Goal: Check status: Check status

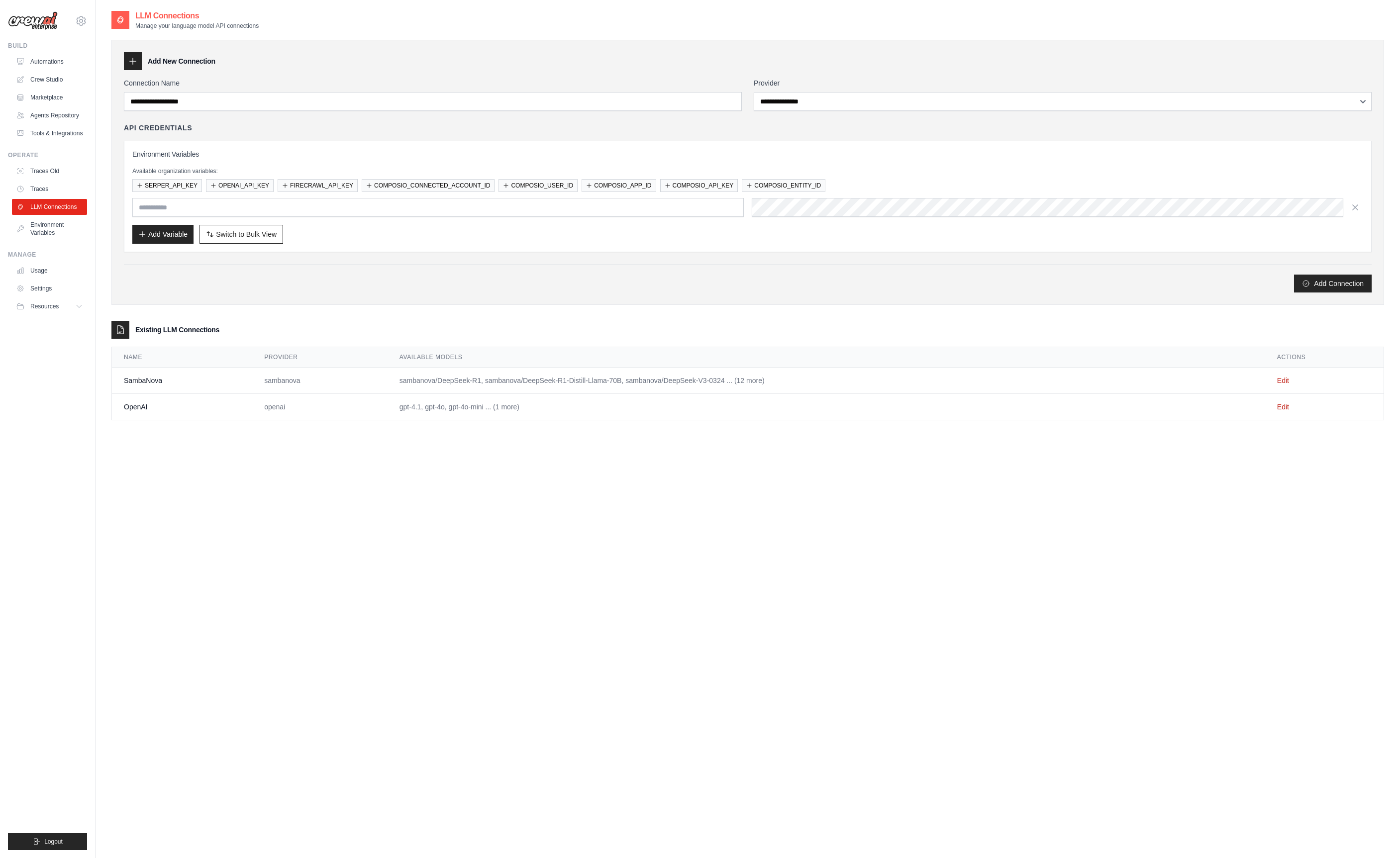
click at [46, 53] on div "Build Automations Crew Studio Marketplace Agents Repository" at bounding box center [47, 92] width 79 height 99
click at [44, 59] on link "Automations" at bounding box center [51, 61] width 75 height 16
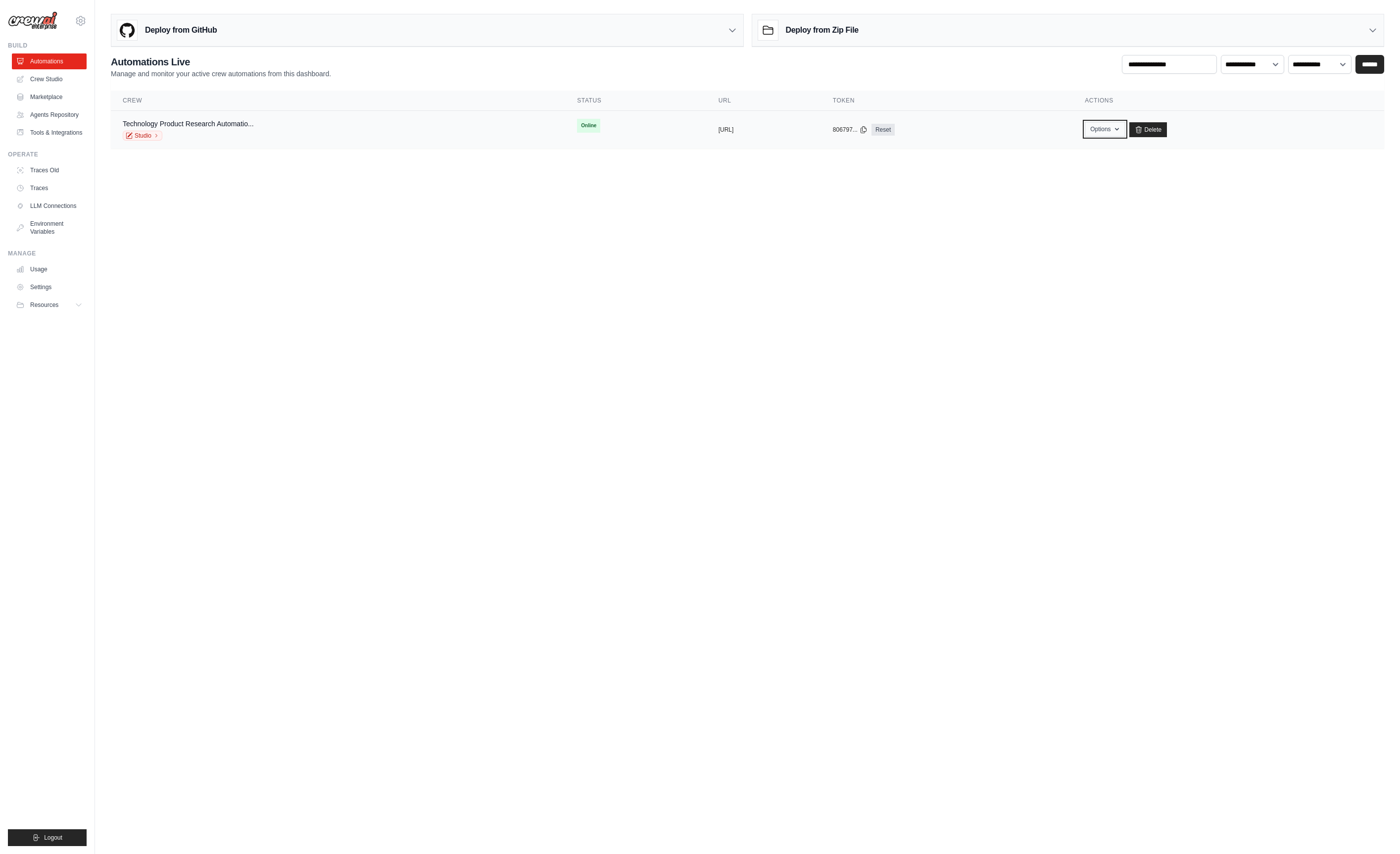
click at [1121, 132] on icon "button" at bounding box center [1117, 129] width 8 height 8
click at [1258, 200] on body "shane@crewai.com CrewAI Internal Org CrewAI" at bounding box center [700, 427] width 1400 height 854
click at [1121, 131] on icon "button" at bounding box center [1117, 129] width 8 height 8
click at [1125, 159] on link "Chat with this Crew" at bounding box center [1070, 152] width 111 height 18
click at [63, 101] on link "Marketplace" at bounding box center [50, 97] width 75 height 15
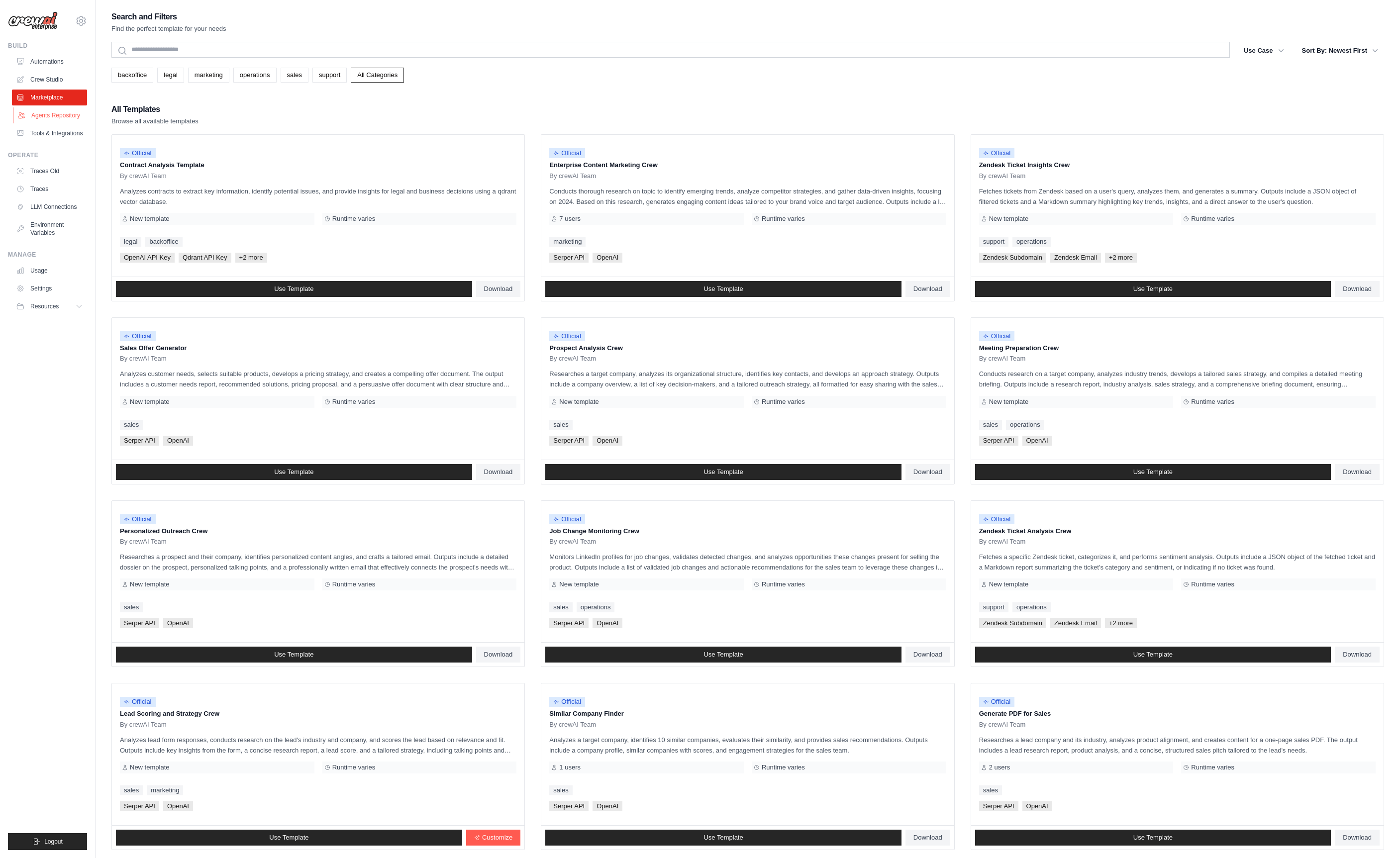
click at [60, 114] on link "Agents Repository" at bounding box center [51, 115] width 75 height 16
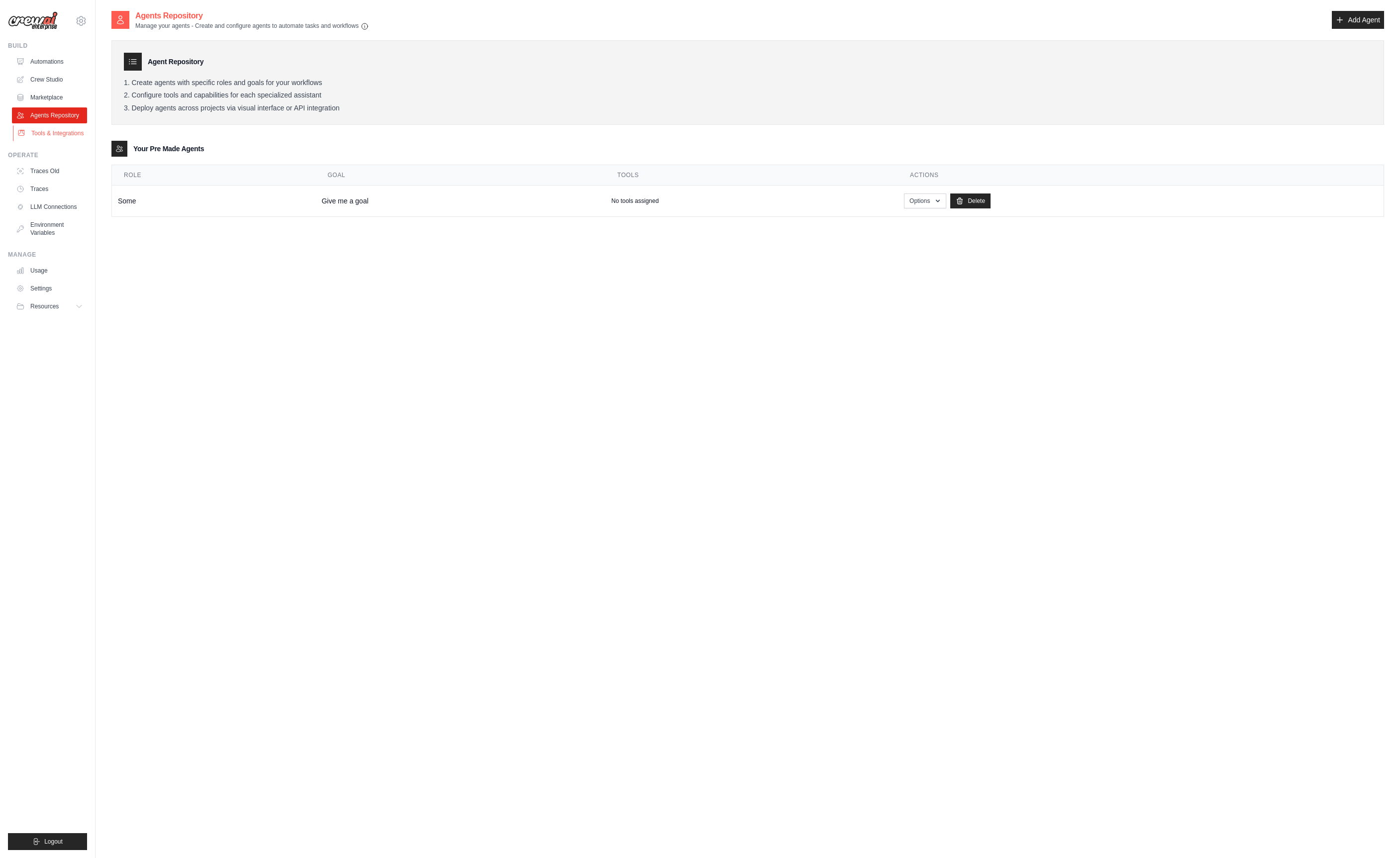
click at [54, 136] on link "Tools & Integrations" at bounding box center [51, 133] width 75 height 16
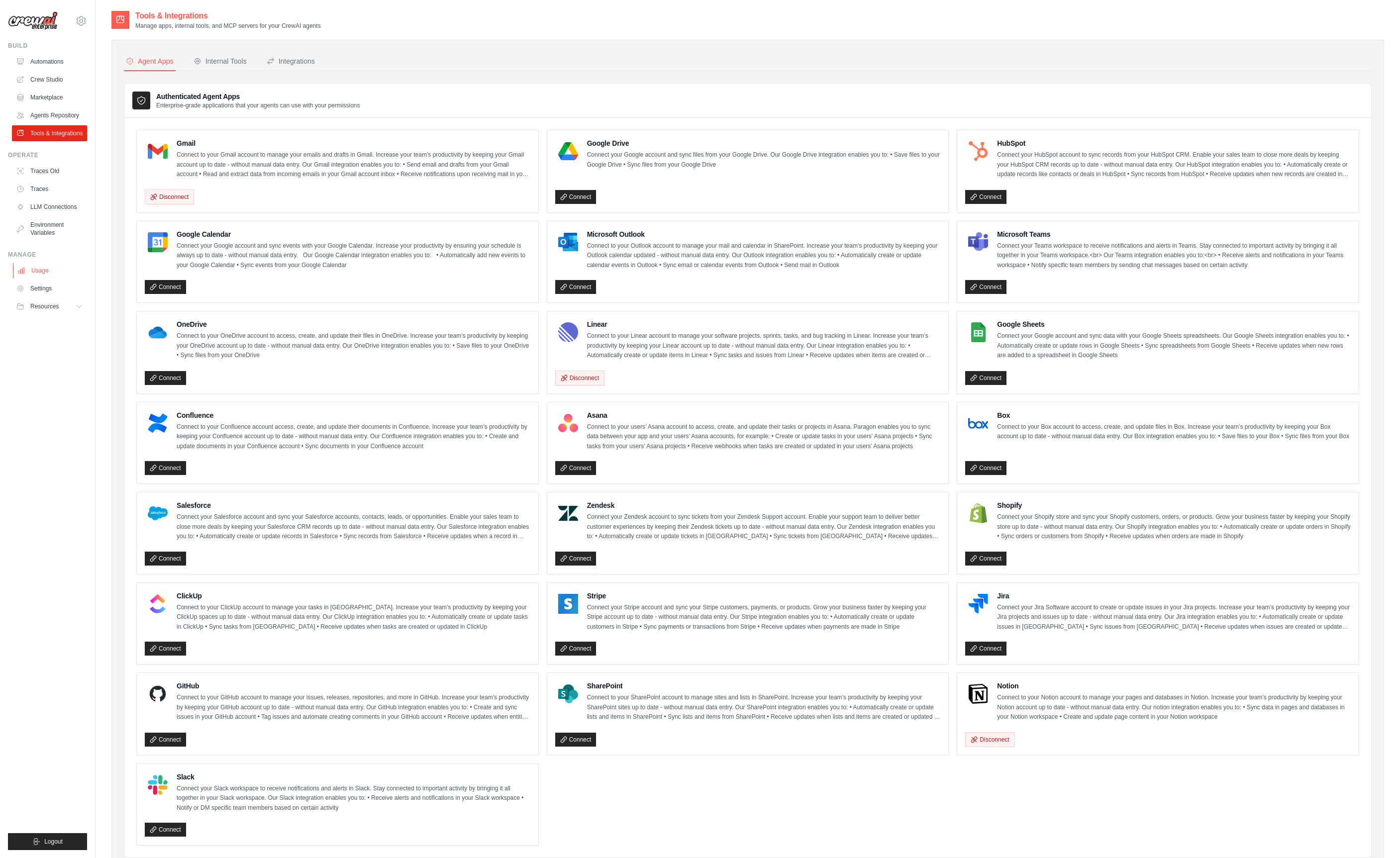
click at [45, 277] on link "Usage" at bounding box center [51, 270] width 75 height 16
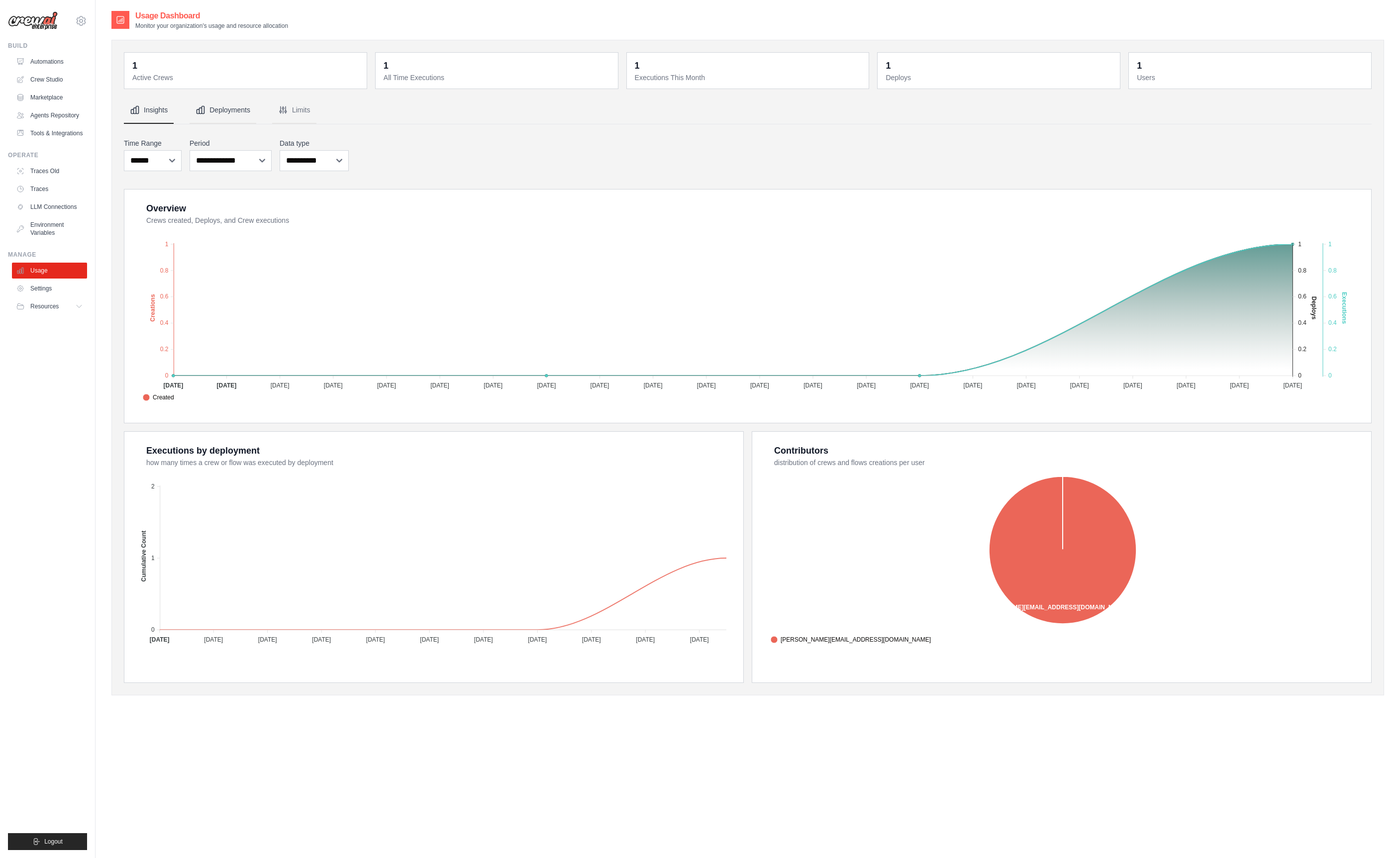
click at [230, 113] on button "Deployments" at bounding box center [223, 110] width 67 height 27
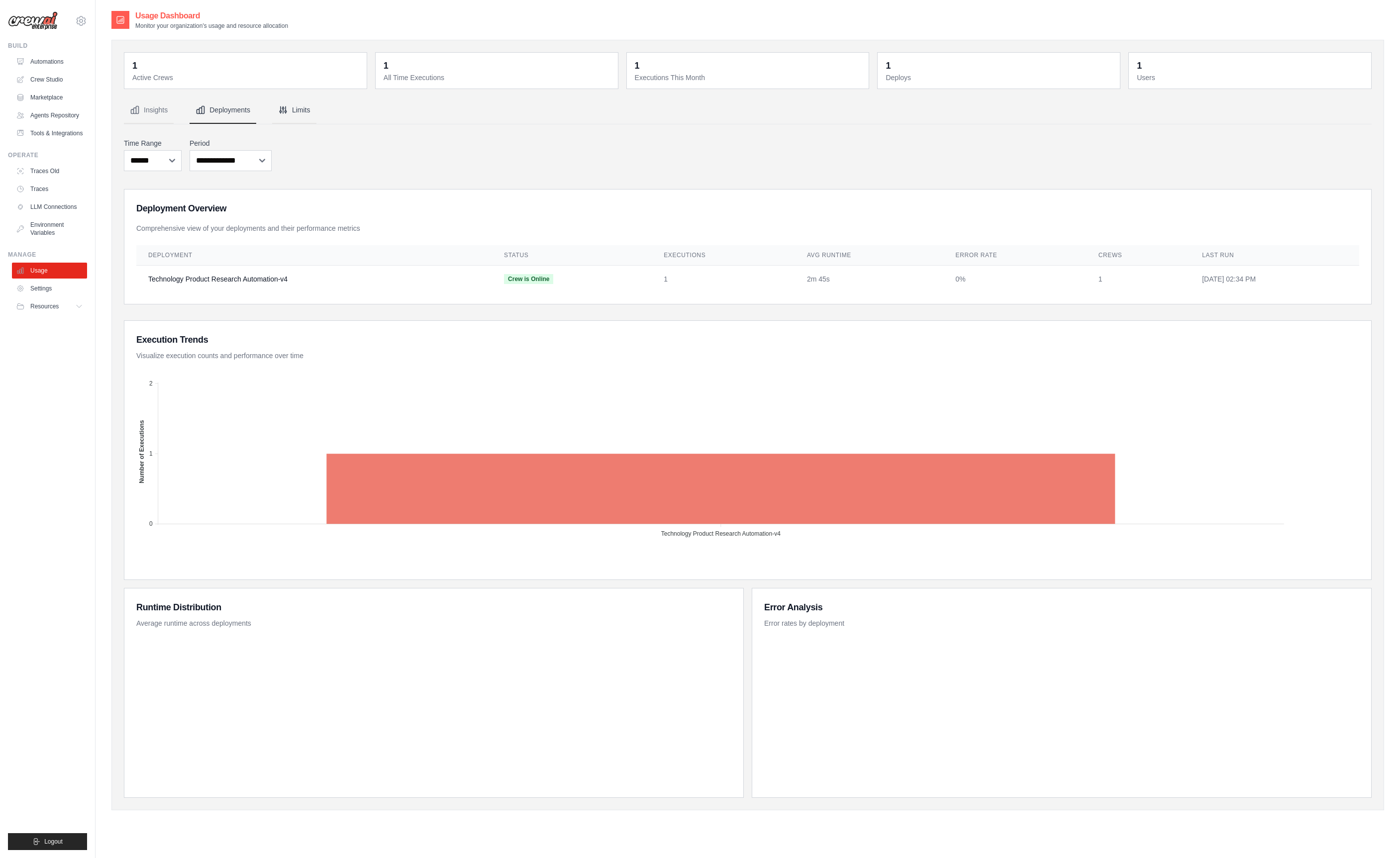
click at [311, 110] on button "Limits" at bounding box center [294, 110] width 44 height 27
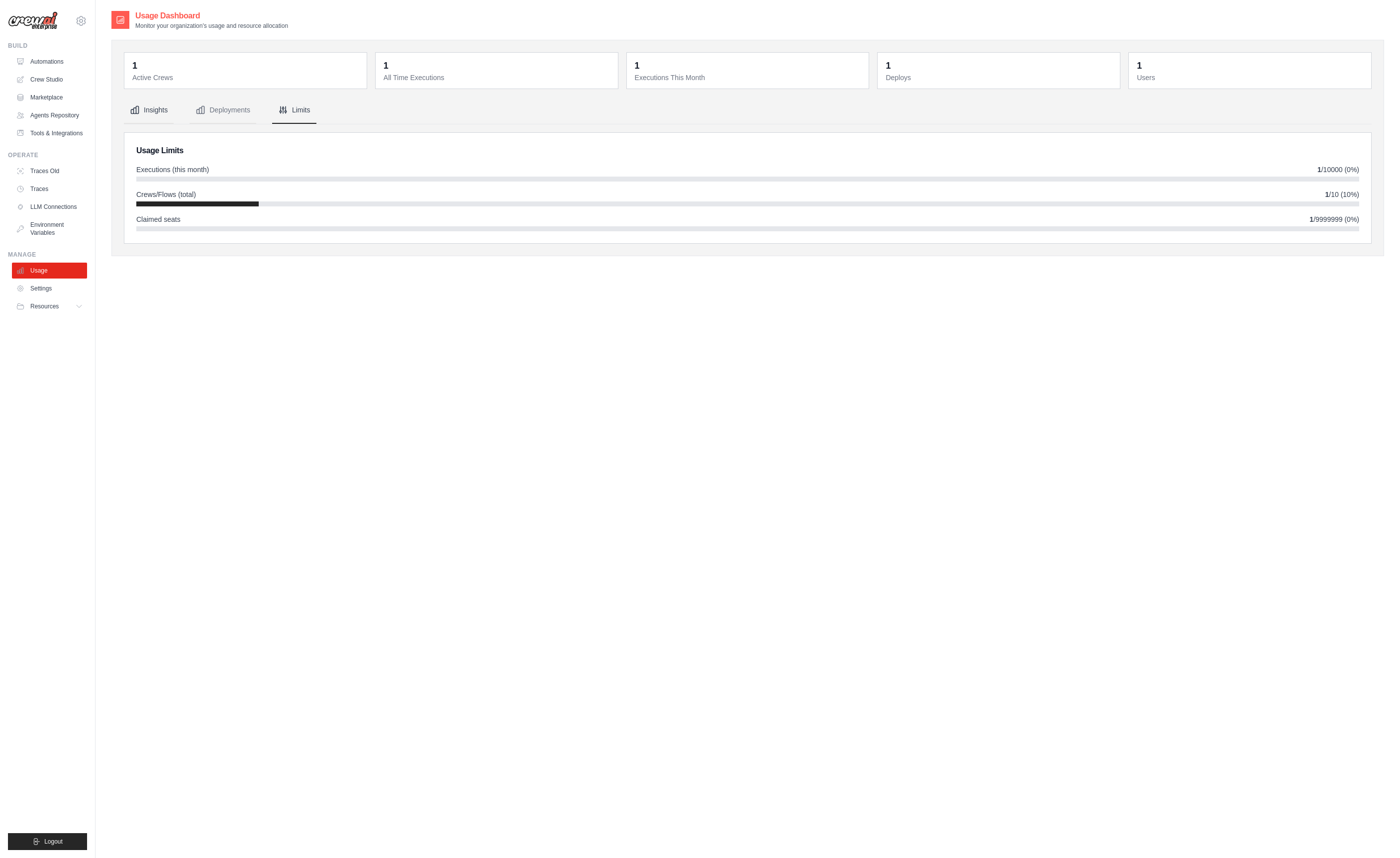
click at [166, 111] on button "Insights" at bounding box center [148, 110] width 50 height 27
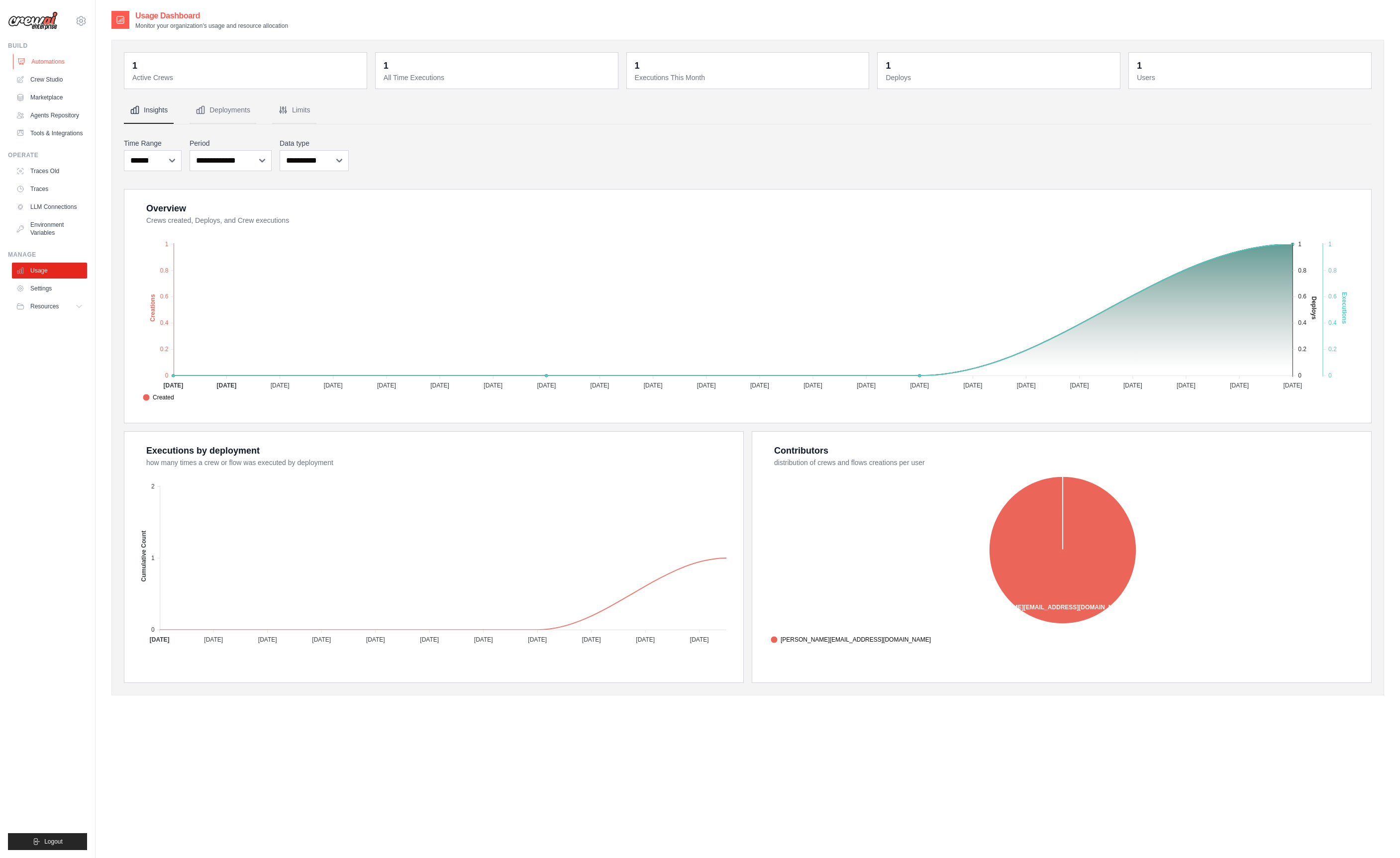
click at [54, 54] on link "Automations" at bounding box center [51, 61] width 75 height 16
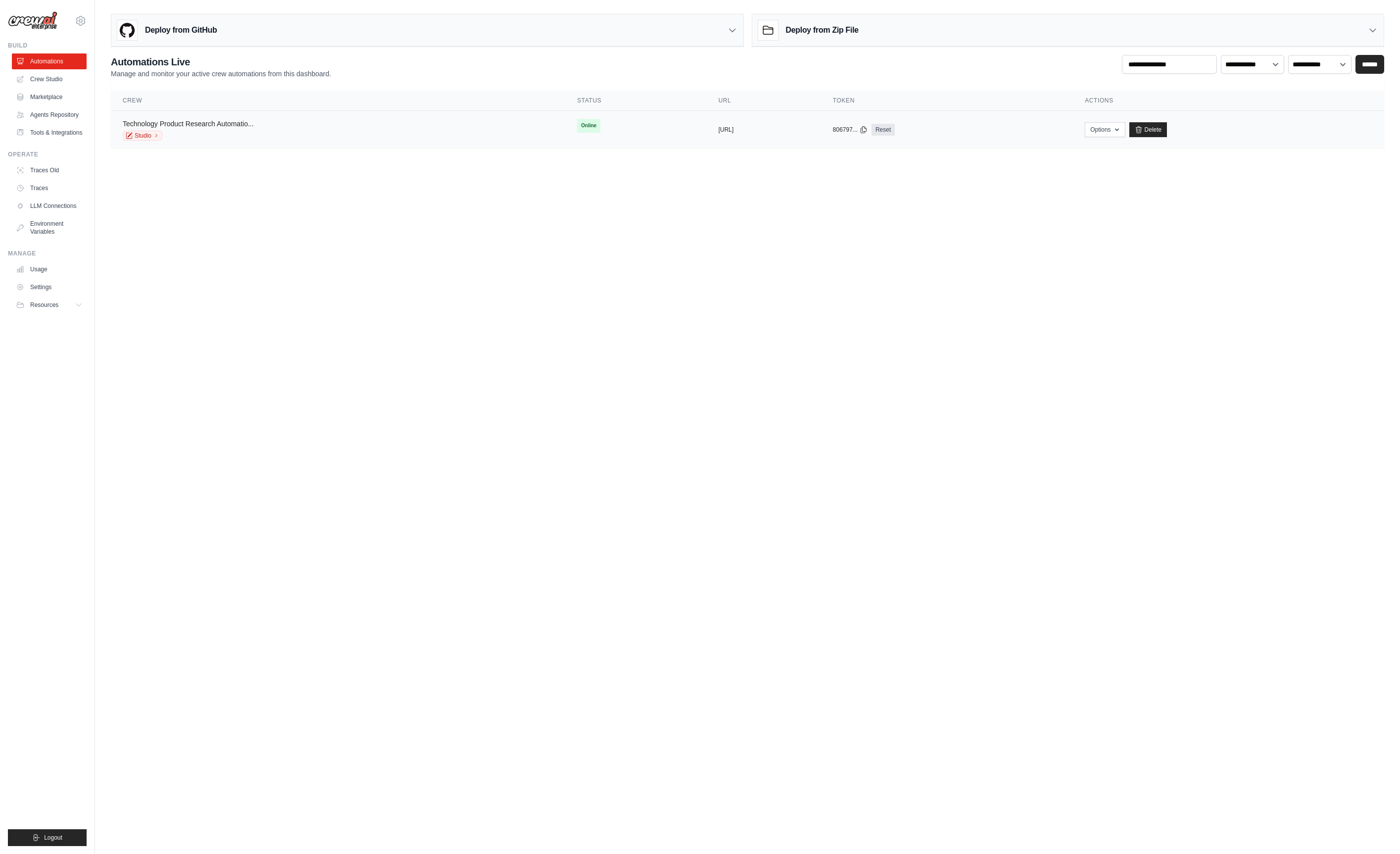
click at [192, 124] on link "Technology Product Research Automatio..." at bounding box center [189, 124] width 131 height 8
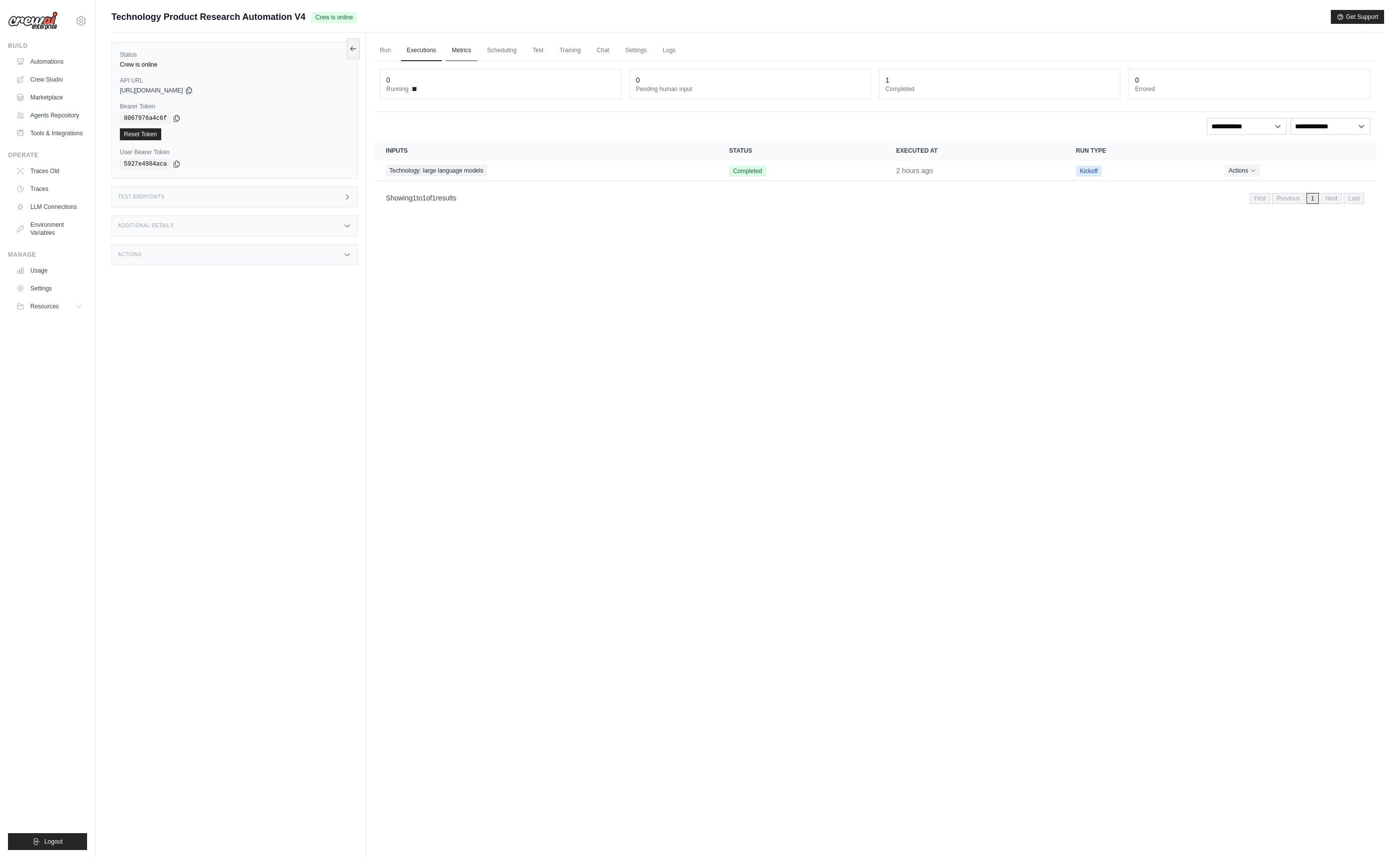
click at [461, 51] on link "Metrics" at bounding box center [461, 51] width 31 height 21
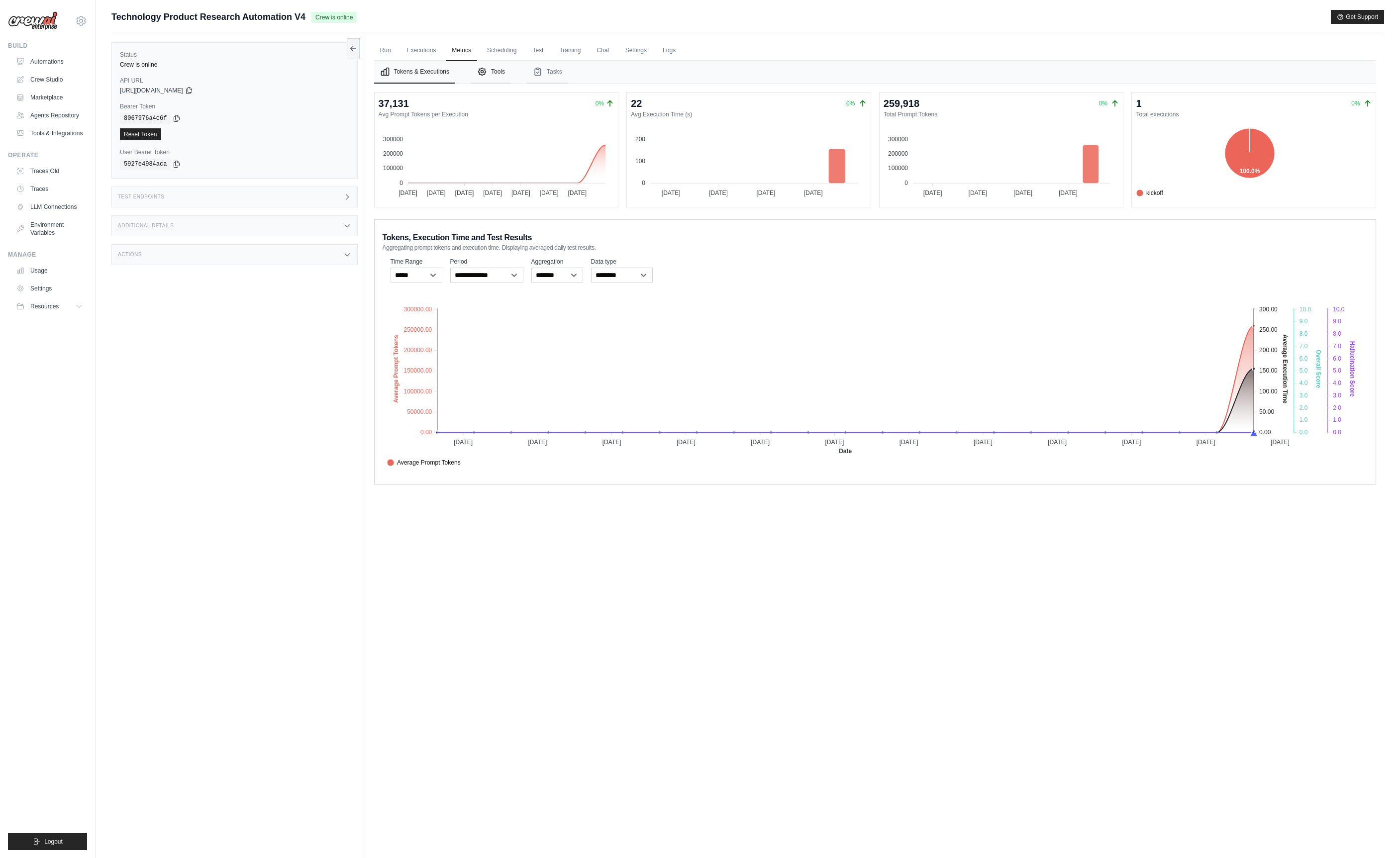
click at [501, 78] on button "Tools" at bounding box center [491, 72] width 40 height 23
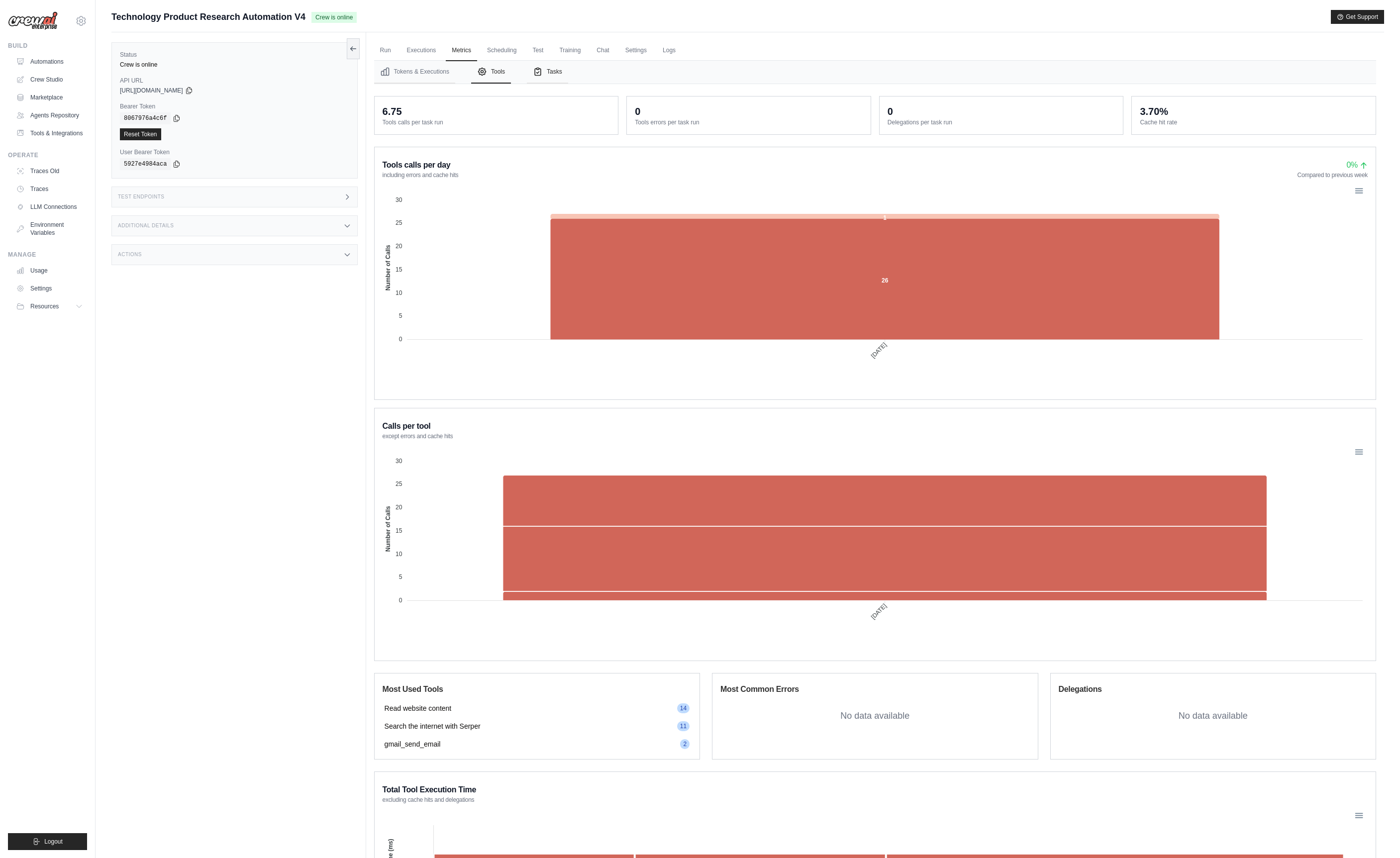
click at [557, 76] on button "Tasks" at bounding box center [547, 72] width 41 height 23
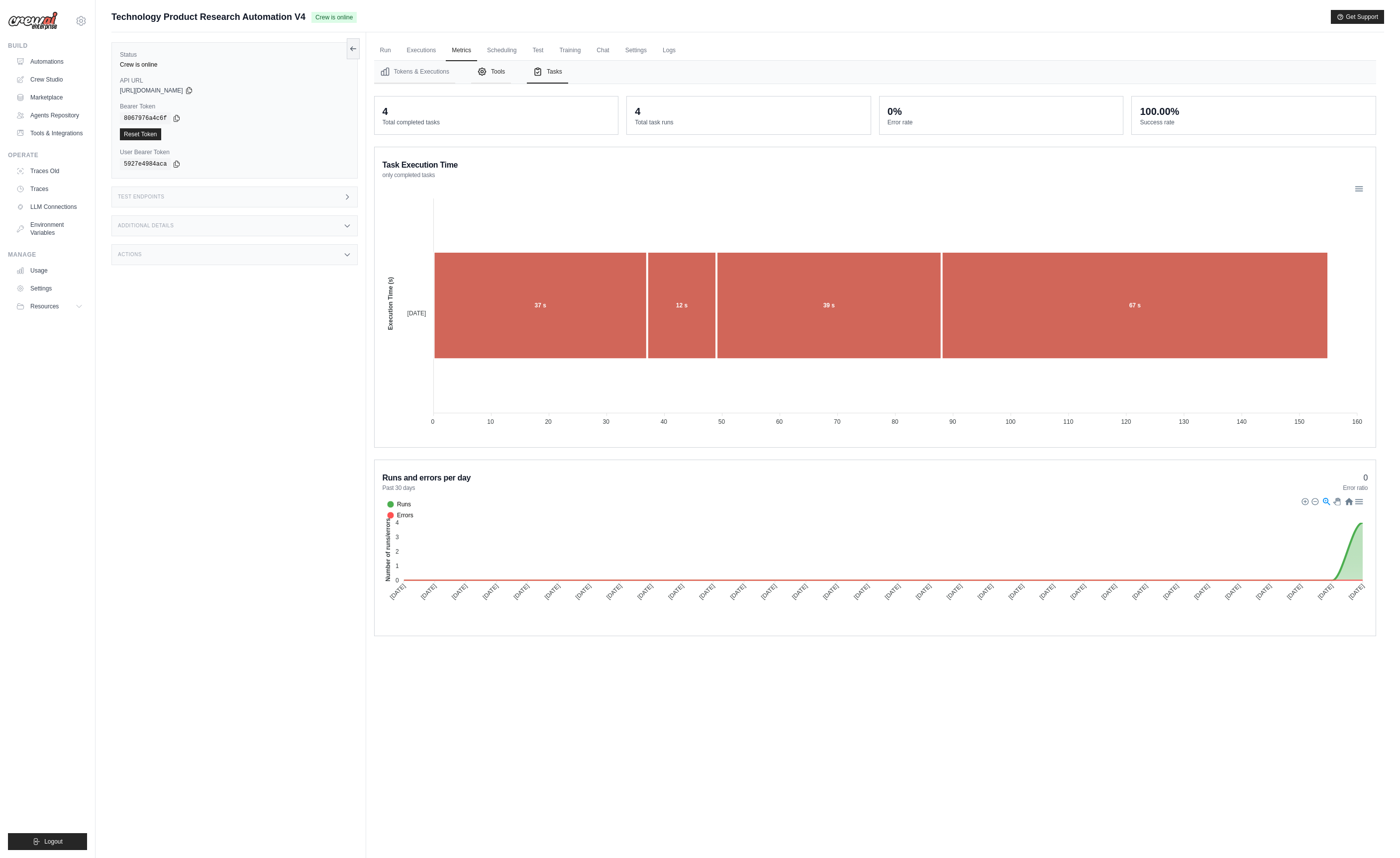
click at [501, 77] on button "Tools" at bounding box center [491, 72] width 40 height 23
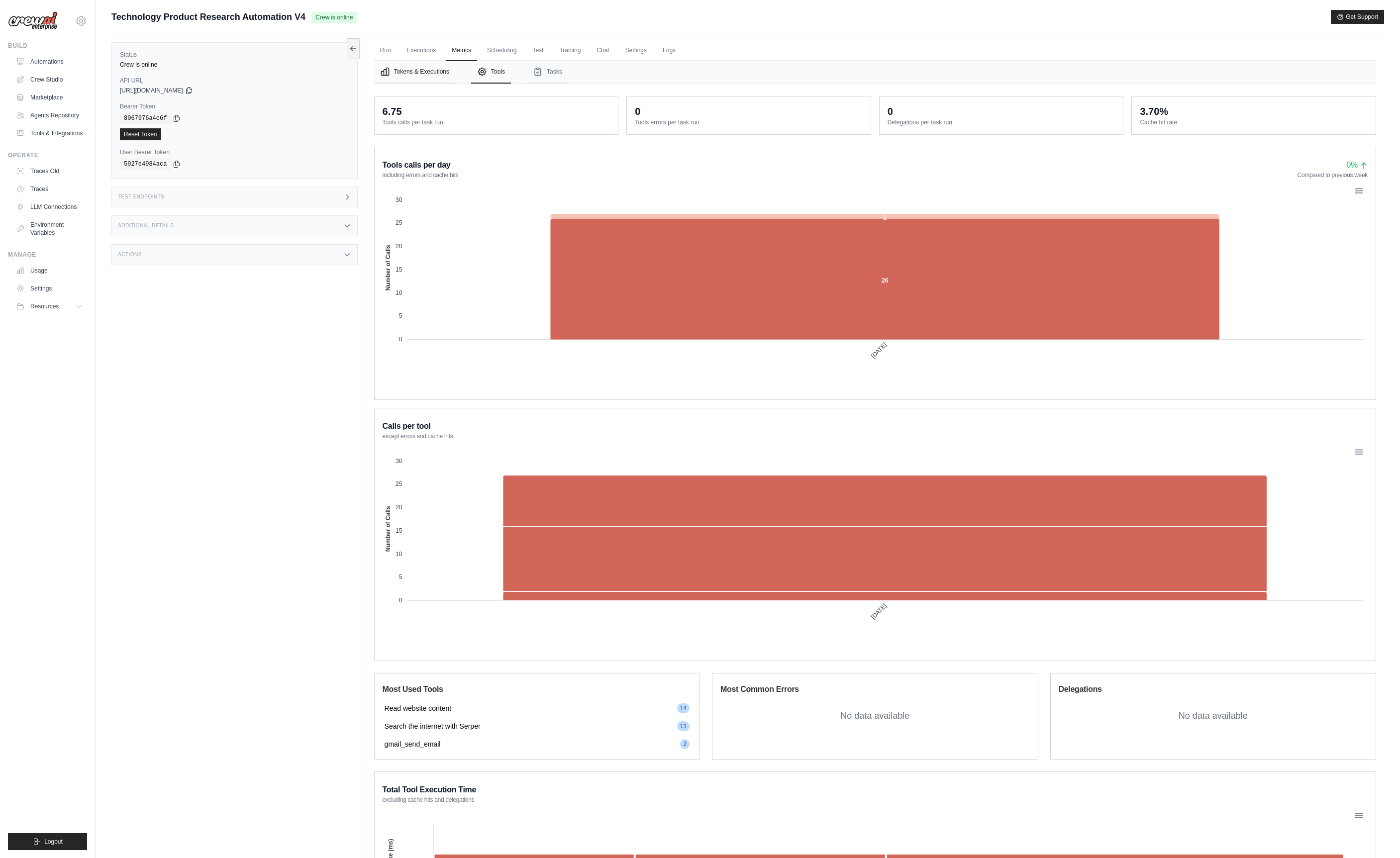
click at [415, 74] on button "Tokens & Executions" at bounding box center [414, 72] width 81 height 23
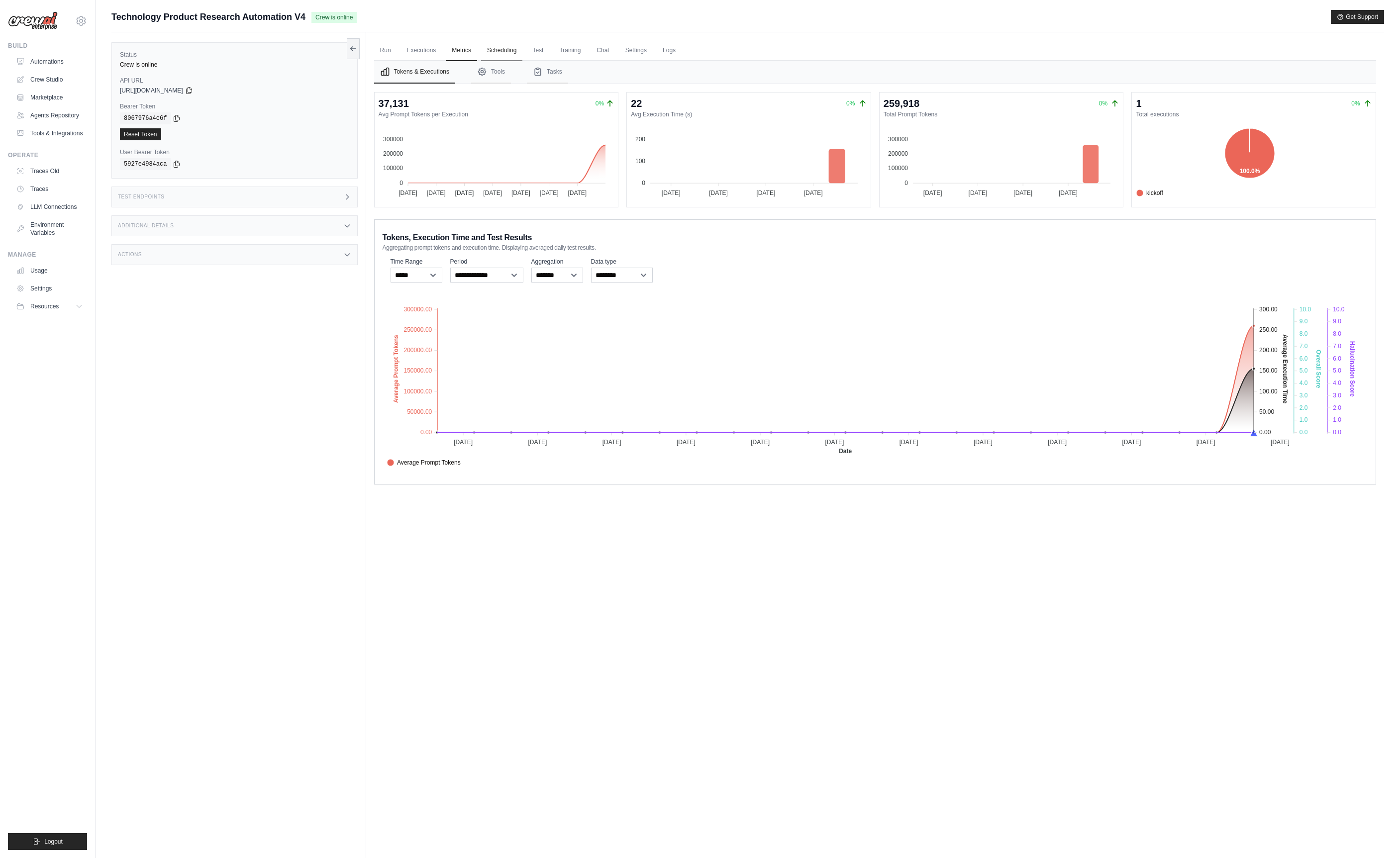
click at [506, 55] on link "Scheduling" at bounding box center [501, 51] width 41 height 21
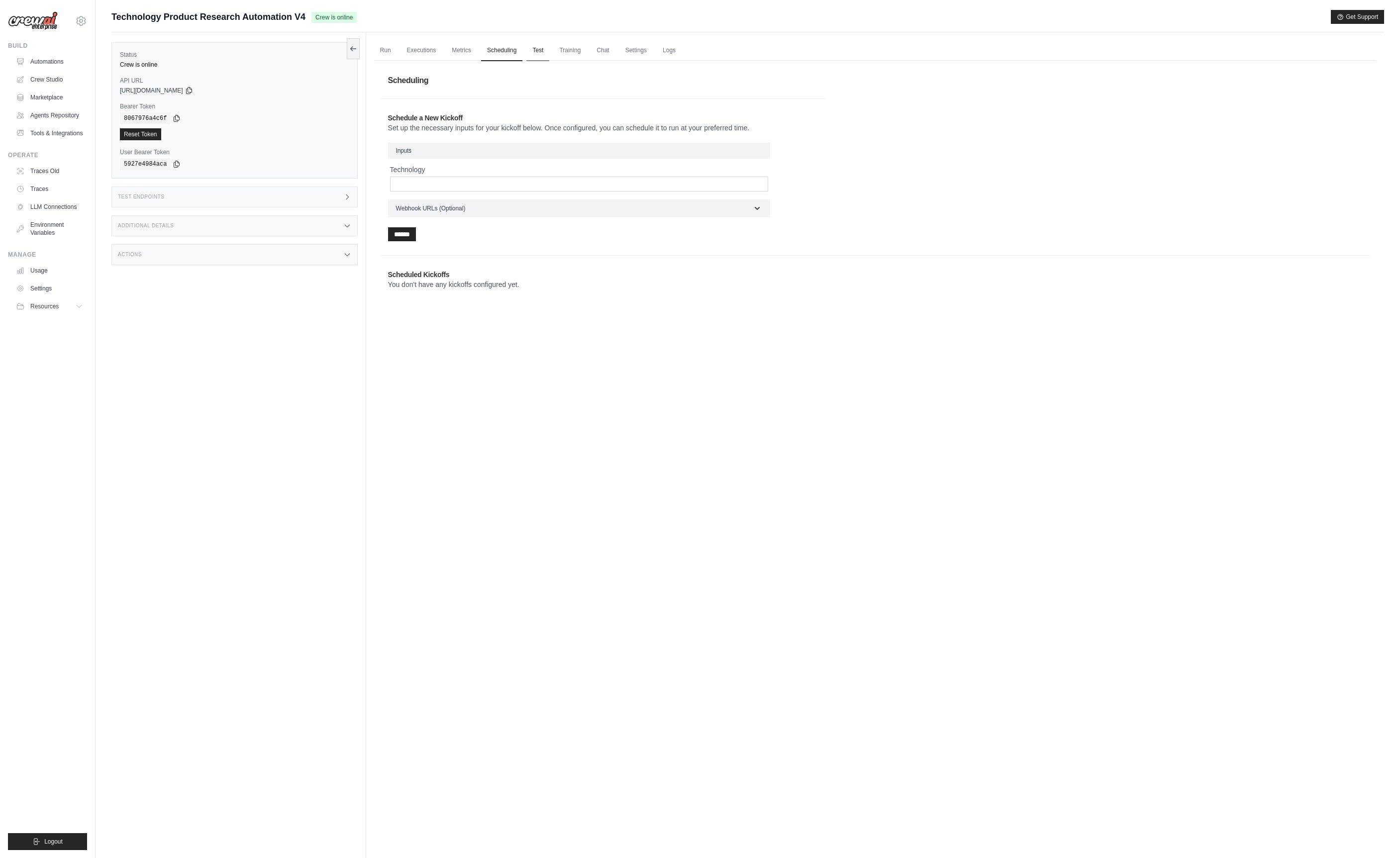
click at [543, 54] on link "Test" at bounding box center [537, 51] width 23 height 21
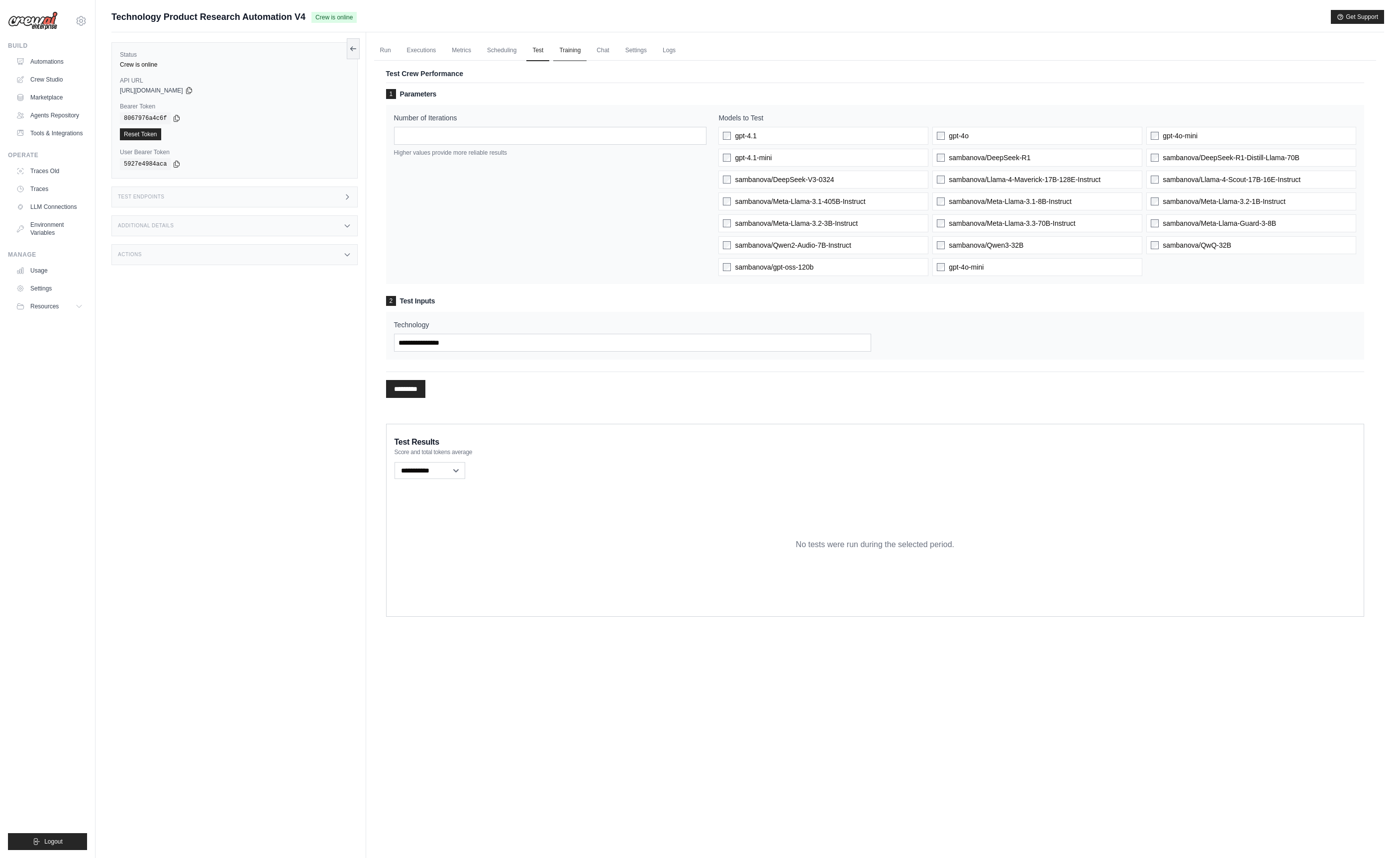
click at [585, 51] on link "Training" at bounding box center [570, 51] width 33 height 21
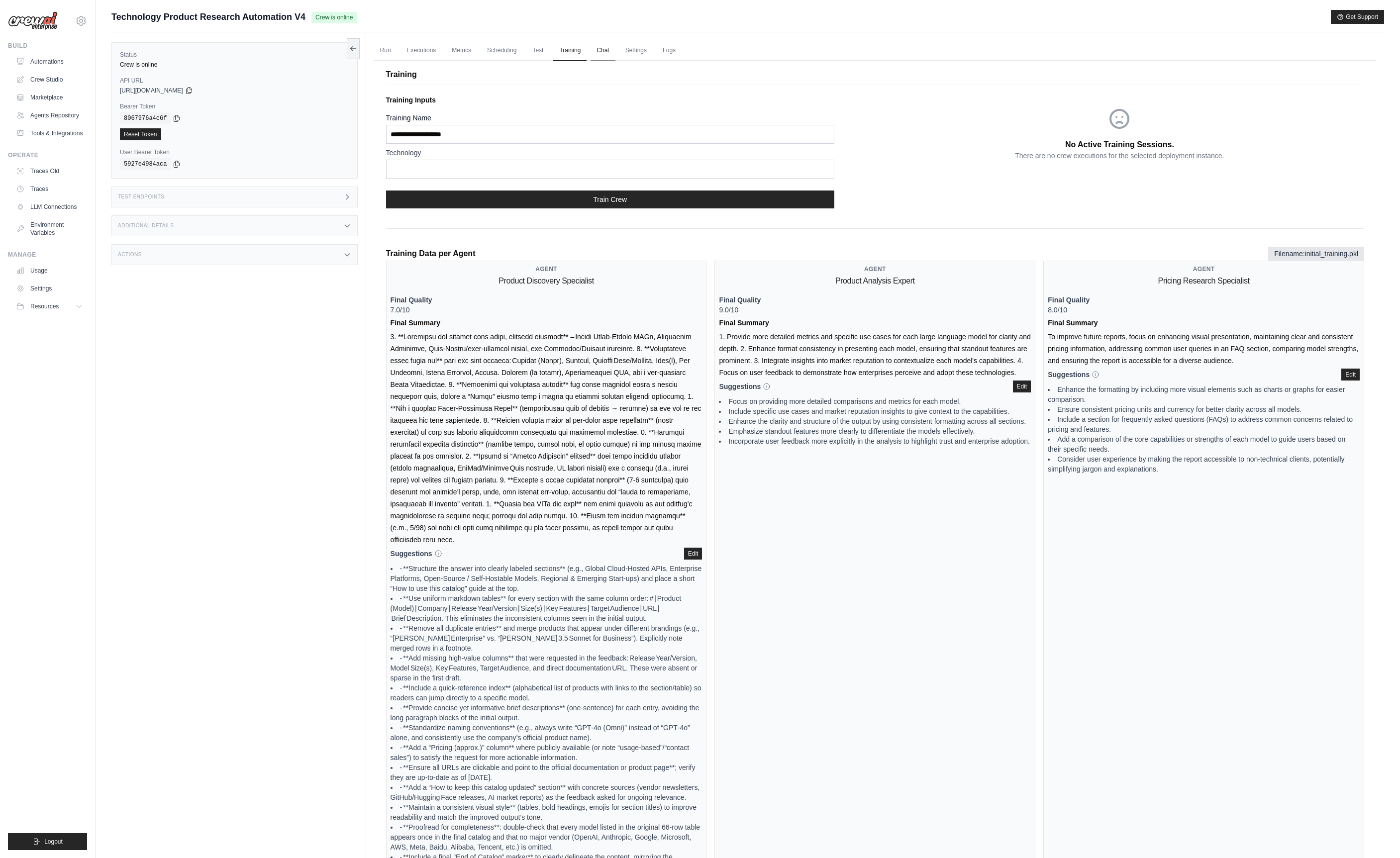
click at [615, 50] on link "Chat" at bounding box center [602, 51] width 24 height 21
click at [615, 56] on link "Chat" at bounding box center [602, 51] width 24 height 21
click at [652, 50] on link "Settings" at bounding box center [636, 51] width 33 height 21
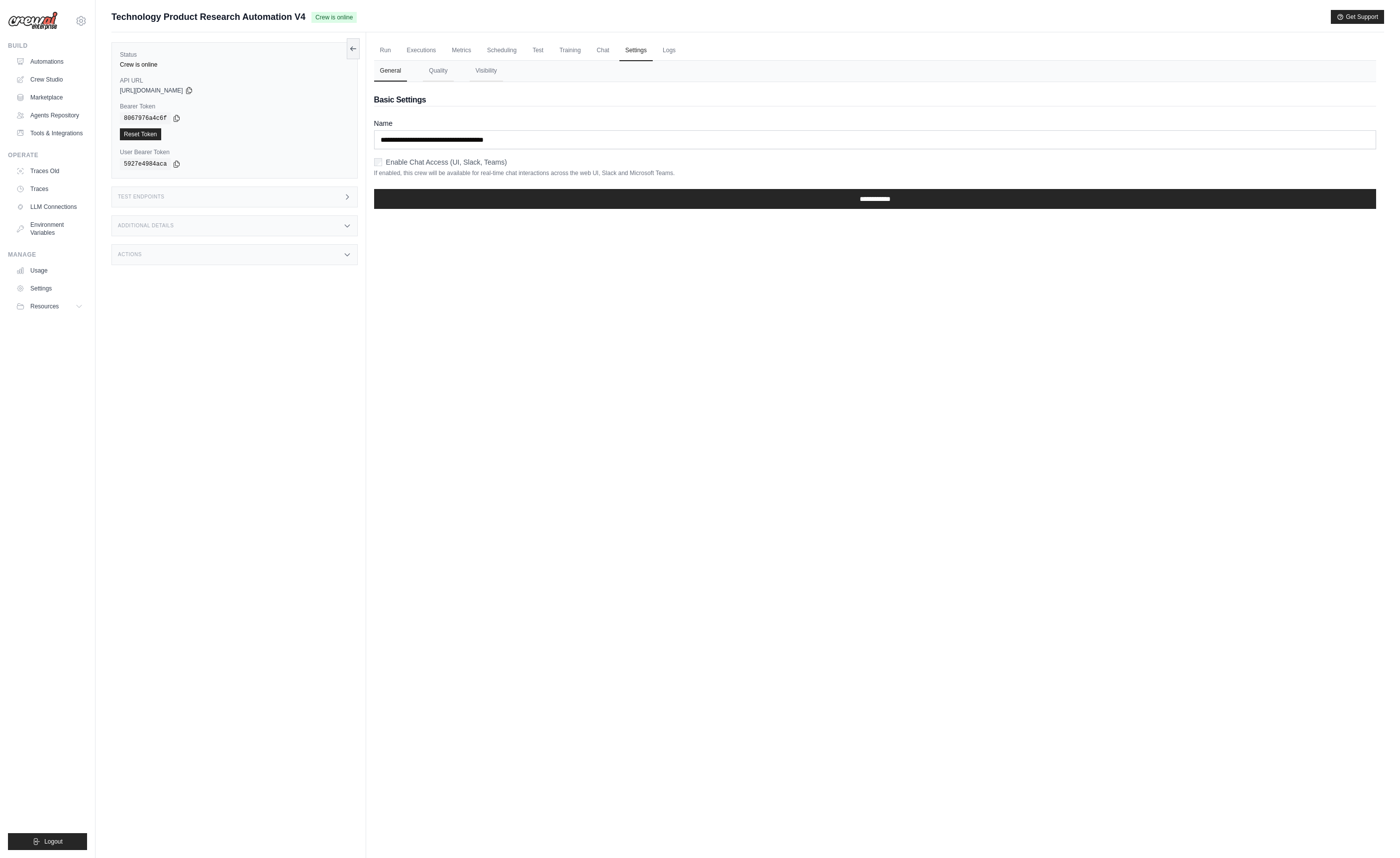
click at [470, 162] on label "Enable Chat Access (UI, Slack, Teams)" at bounding box center [446, 162] width 120 height 10
click at [446, 191] on input "**********" at bounding box center [875, 199] width 1002 height 20
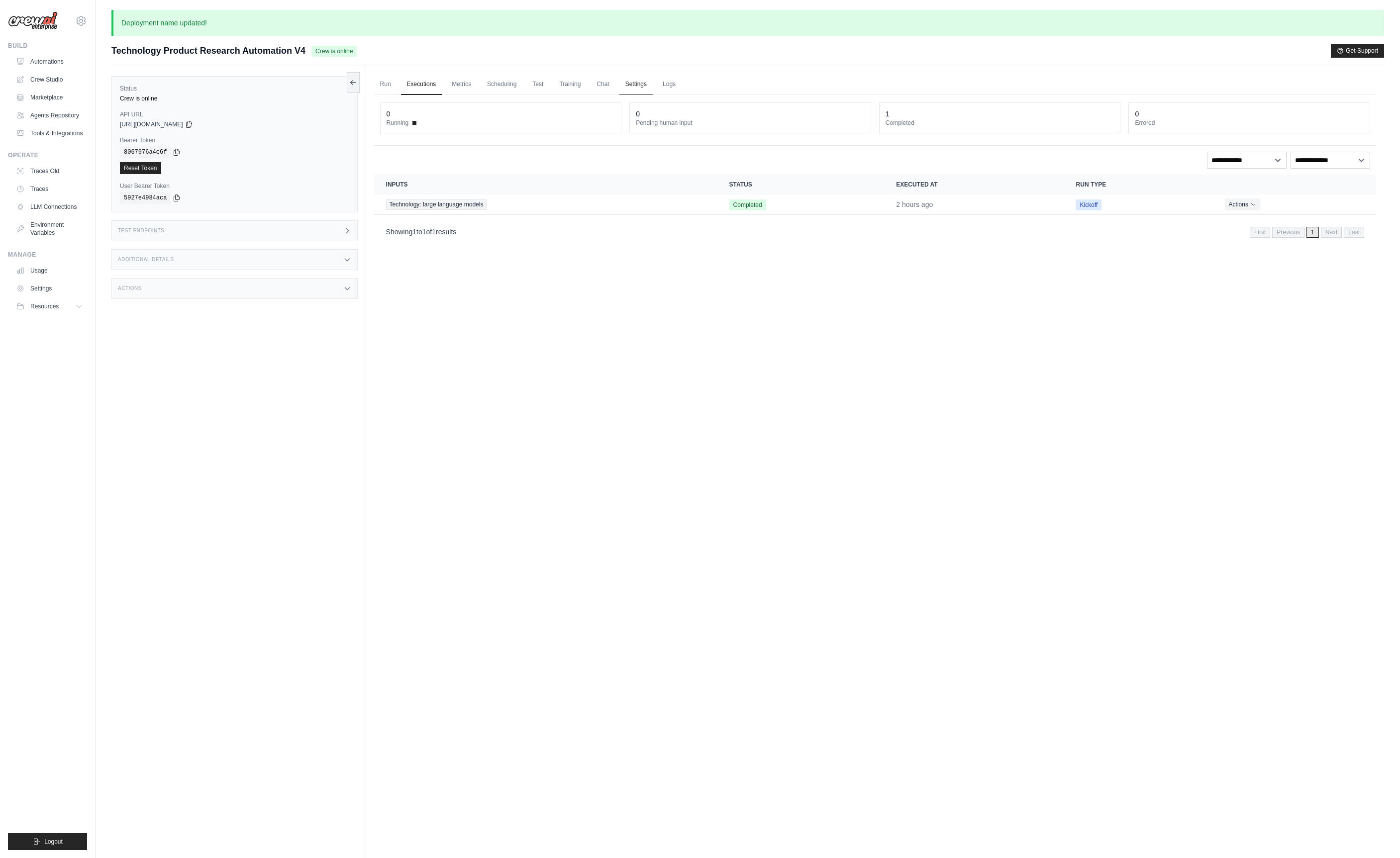
click at [651, 85] on link "Settings" at bounding box center [636, 84] width 33 height 21
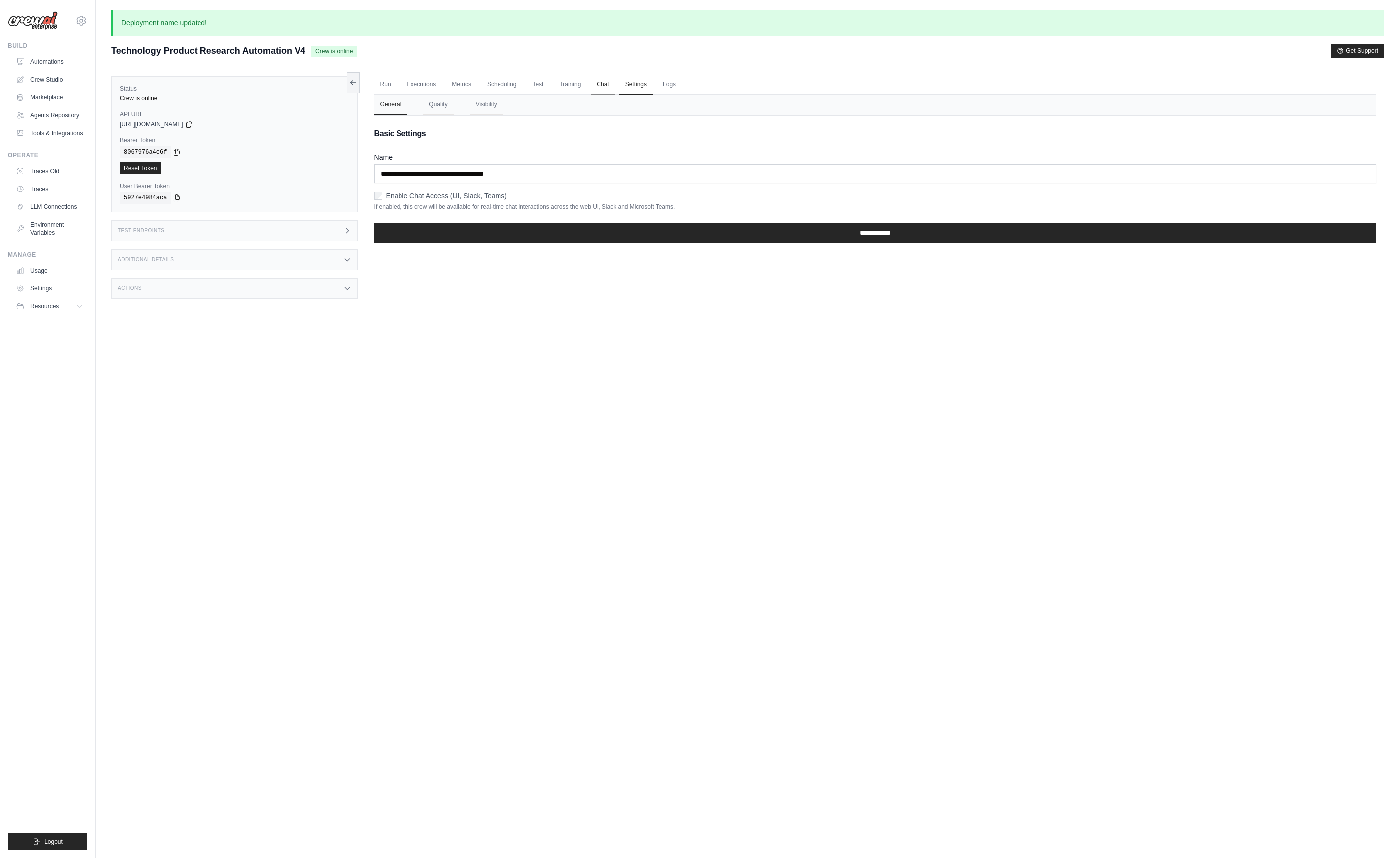
click at [614, 84] on link "Chat" at bounding box center [602, 84] width 24 height 21
click at [462, 85] on link "Metrics" at bounding box center [461, 84] width 31 height 21
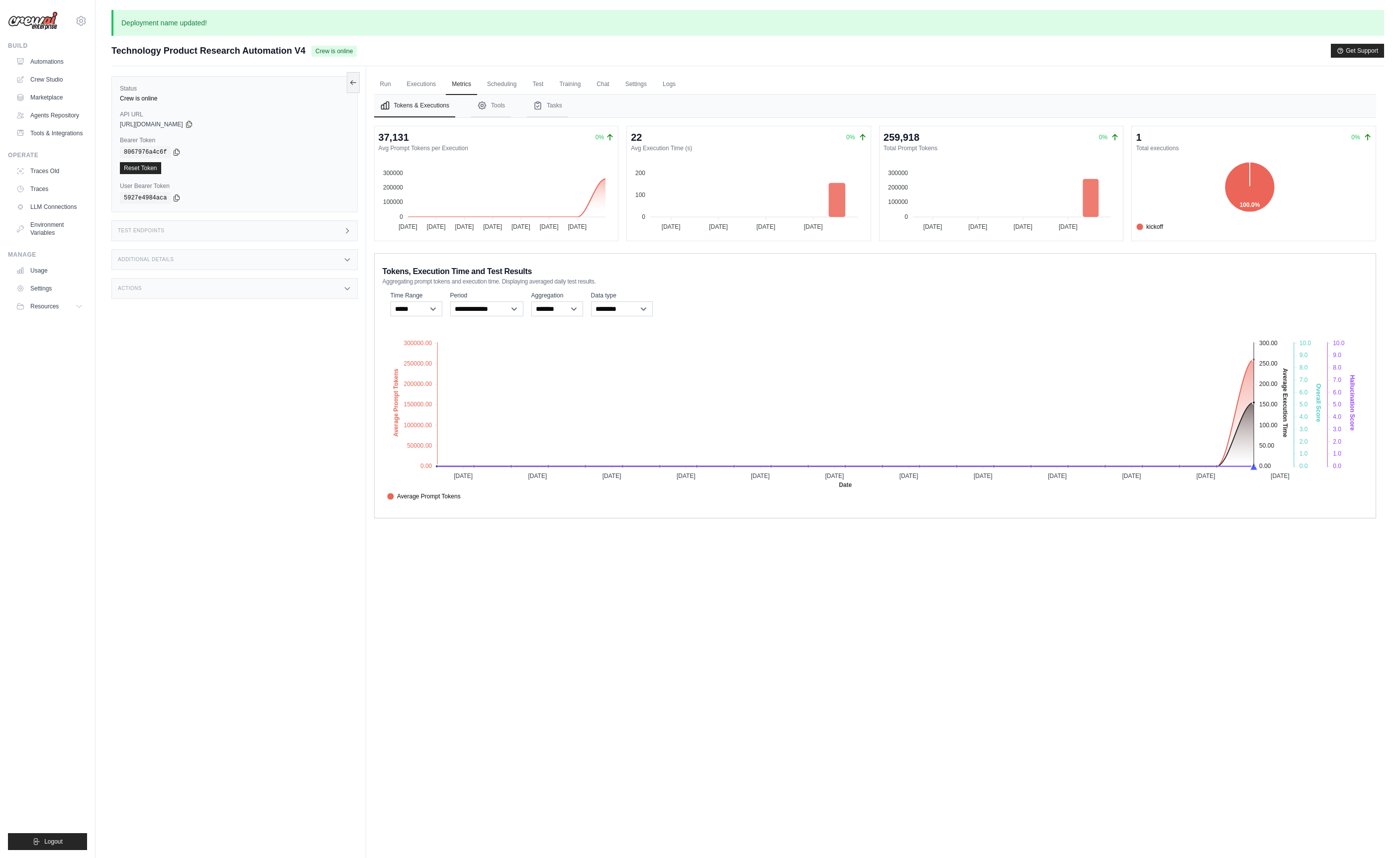
click at [445, 74] on link "Metrics" at bounding box center [461, 84] width 31 height 21
click at [506, 104] on button "Tools" at bounding box center [491, 106] width 40 height 23
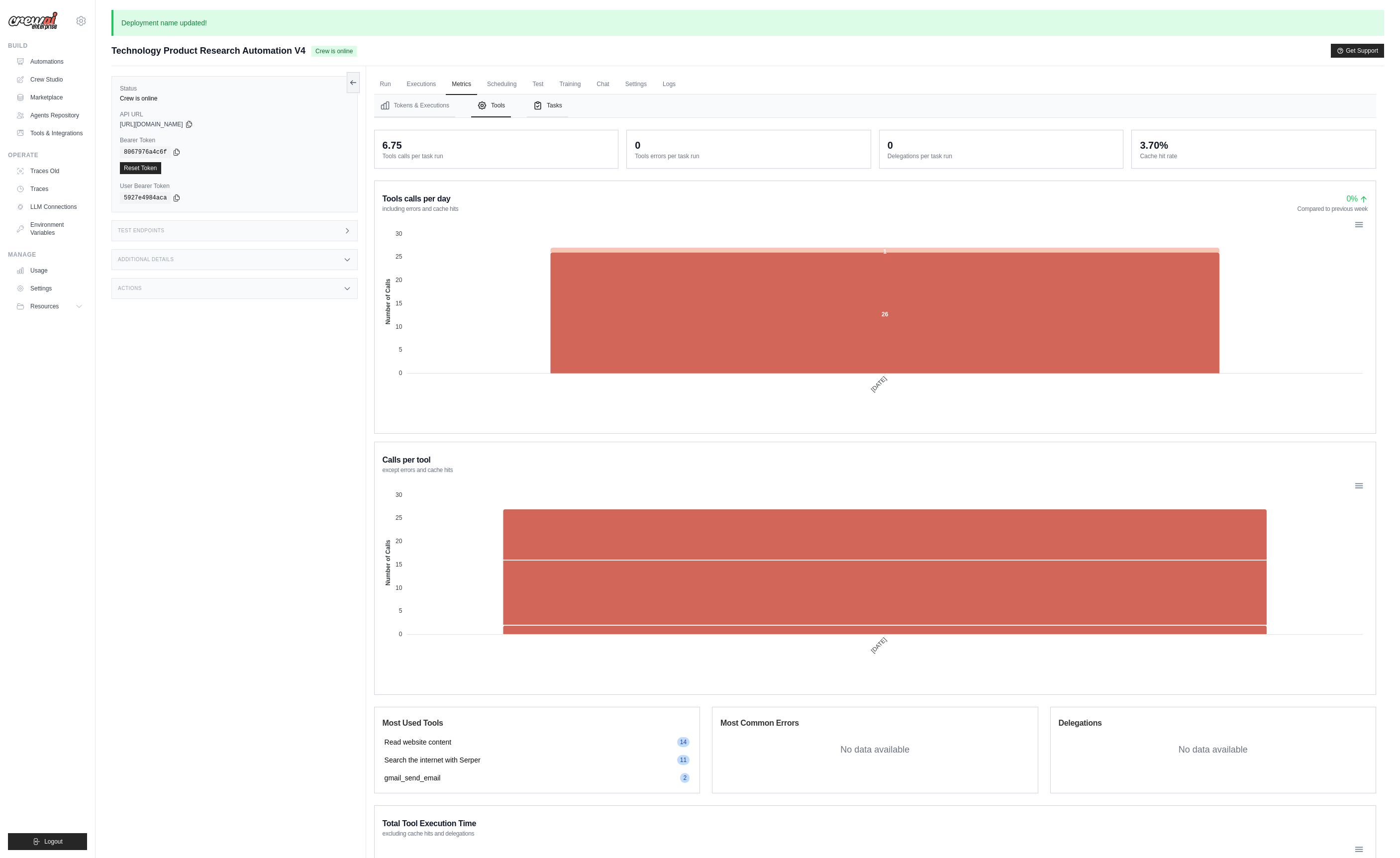
click at [550, 103] on button "Tasks" at bounding box center [547, 106] width 41 height 23
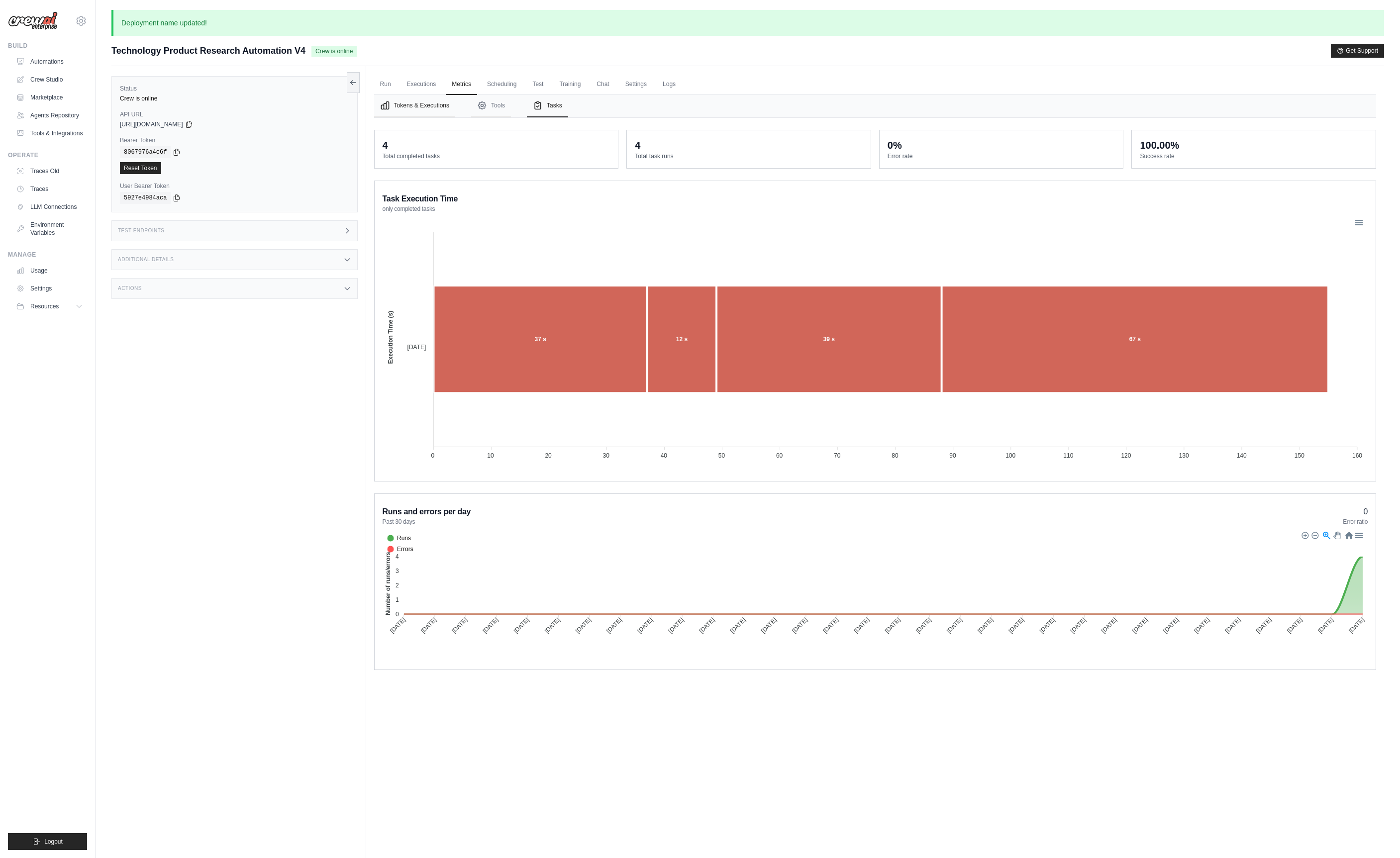
click at [430, 111] on button "Tokens & Executions" at bounding box center [414, 106] width 81 height 23
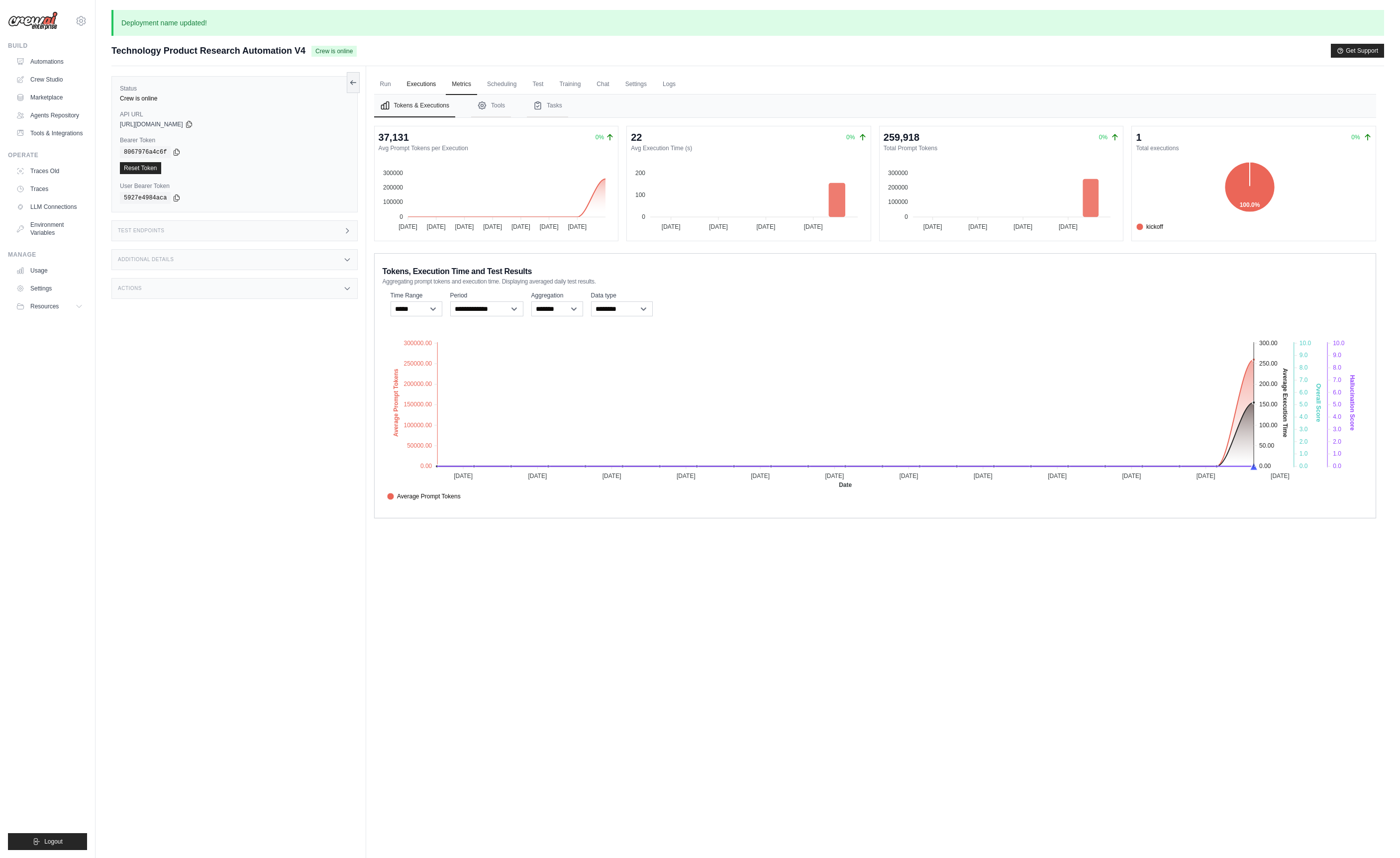
click at [435, 89] on link "Executions" at bounding box center [421, 84] width 41 height 21
